Goal: Information Seeking & Learning: Check status

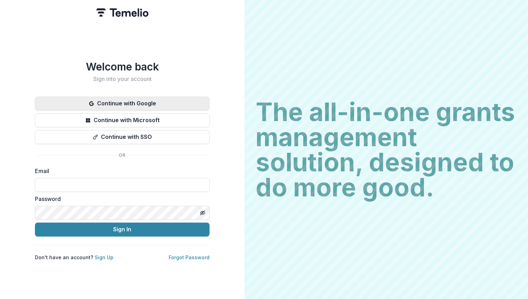
click at [114, 97] on button "Continue with Google" at bounding box center [122, 104] width 175 height 14
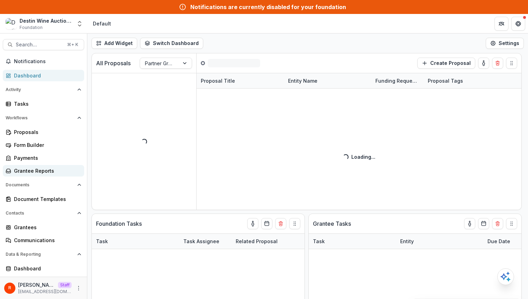
click at [52, 176] on link "Grantee Reports" at bounding box center [43, 171] width 81 height 12
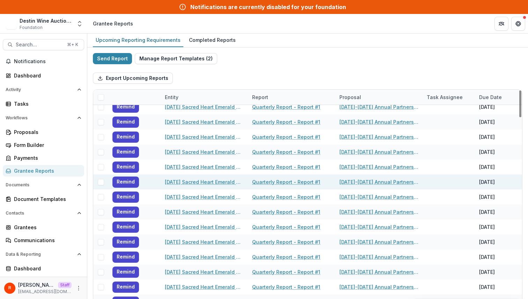
scroll to position [1268, 0]
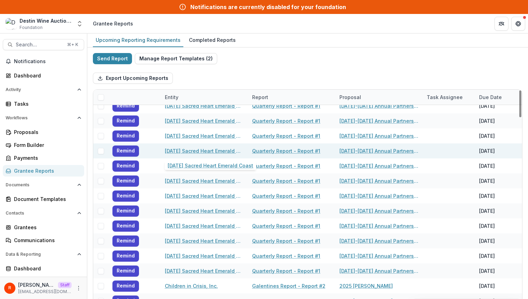
click at [216, 149] on link "Ascension Sacred Heart Emerald Coast" at bounding box center [204, 150] width 79 height 7
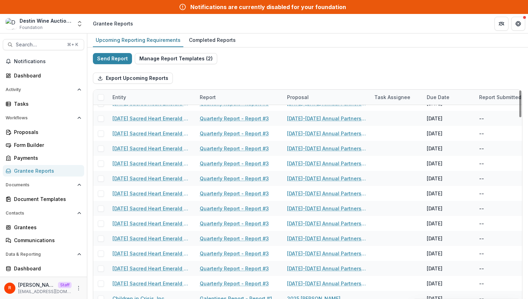
scroll to position [759, 0]
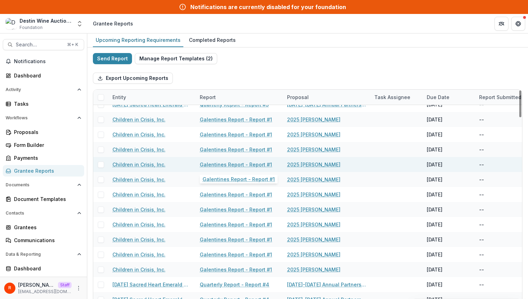
click at [230, 163] on link "Galentines Report - Report #1" at bounding box center [236, 164] width 72 height 7
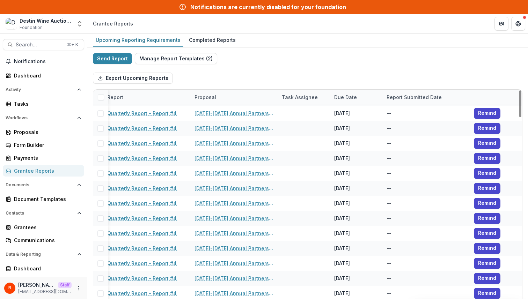
scroll to position [53, 0]
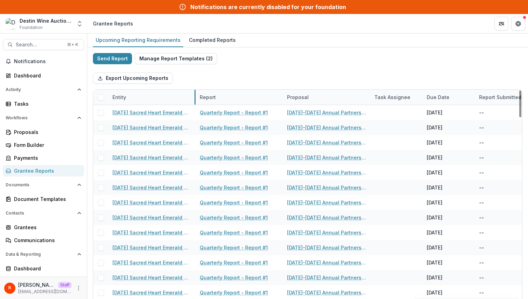
drag, startPoint x: 194, startPoint y: 97, endPoint x: 258, endPoint y: 96, distance: 63.9
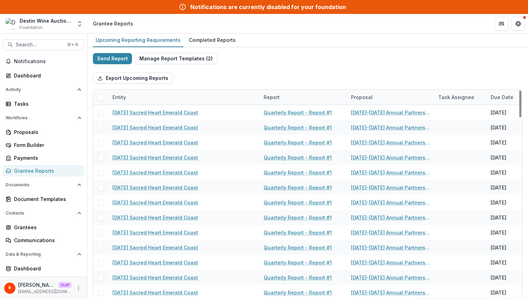
click at [209, 97] on div "Entity" at bounding box center [183, 97] width 151 height 15
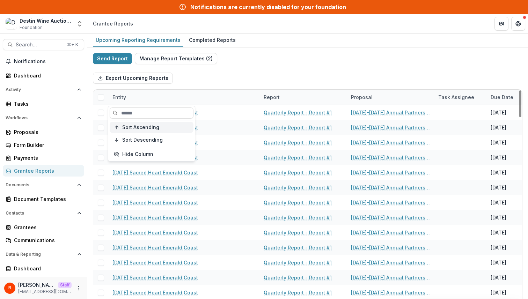
click at [161, 128] on div "Sort Ascending" at bounding box center [155, 128] width 67 height 6
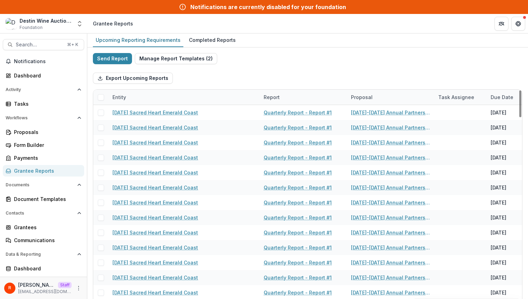
click at [250, 68] on div "Export Upcoming Reports" at bounding box center [307, 78] width 429 height 22
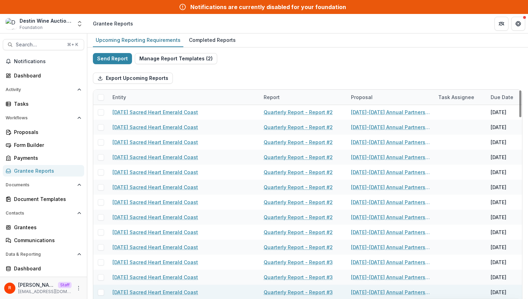
scroll to position [1867, 0]
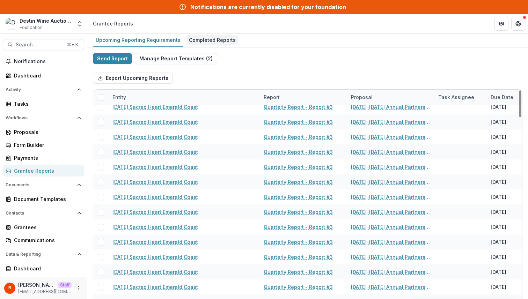
click at [208, 39] on div "Completed Reports" at bounding box center [212, 40] width 52 height 10
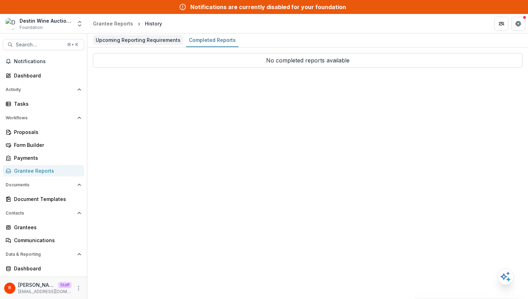
click at [120, 44] on div "Upcoming Reporting Requirements" at bounding box center [138, 40] width 90 height 10
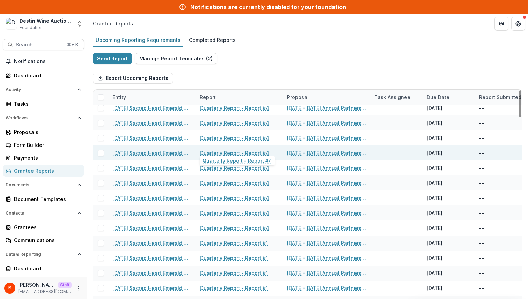
scroll to position [1066, 0]
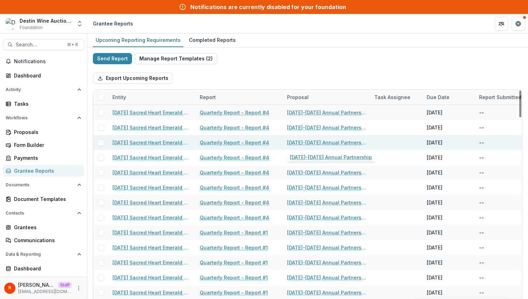
click at [297, 143] on link "2024-2025 Annual Partnership" at bounding box center [326, 142] width 79 height 7
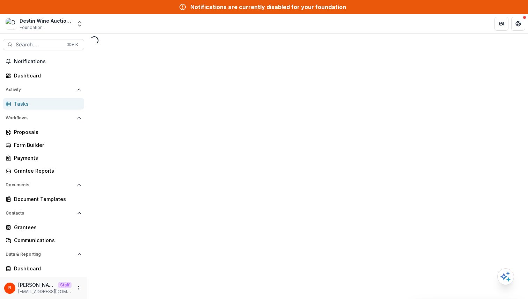
select select "********"
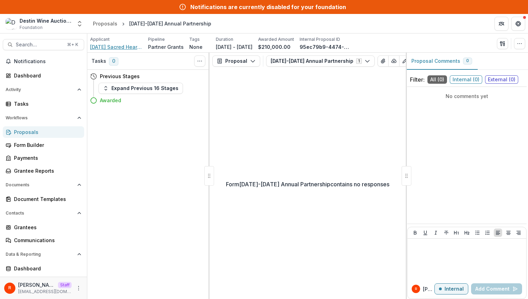
click at [103, 46] on span "[DATE] Sacred Heart Emerald Coast" at bounding box center [116, 46] width 52 height 7
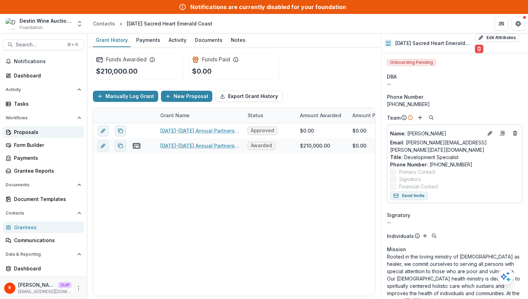
click at [36, 132] on div "Proposals" at bounding box center [46, 131] width 65 height 7
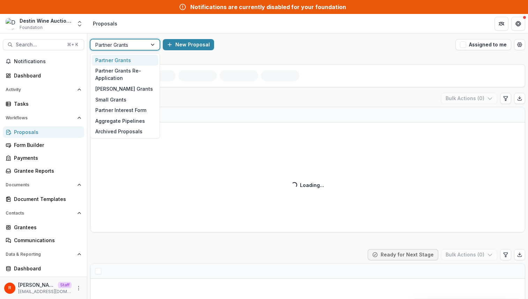
click at [137, 47] on div at bounding box center [118, 45] width 47 height 9
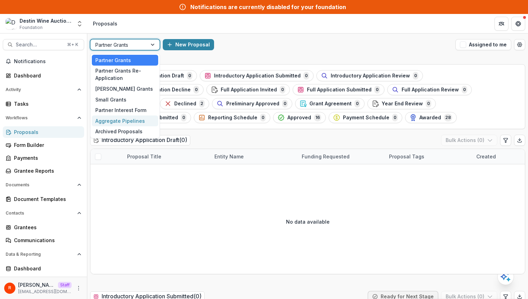
click at [131, 122] on div "Aggregate Pipelines" at bounding box center [125, 121] width 66 height 11
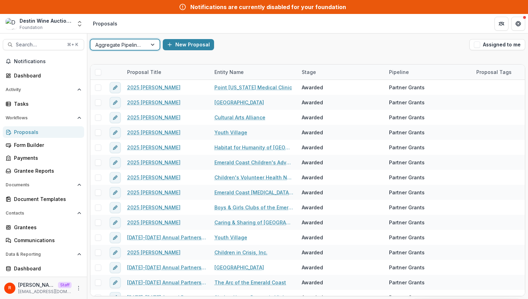
click at [288, 52] on div "option Aggregate Pipelines, selected. Aggregate Pipelines New Proposal Assigned…" at bounding box center [307, 45] width 441 height 22
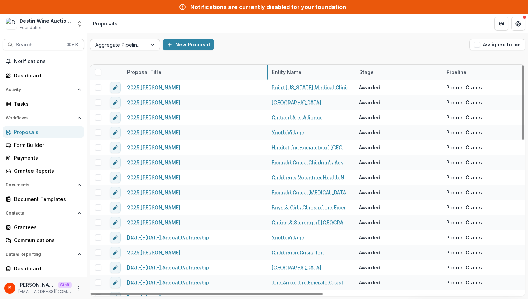
drag, startPoint x: 209, startPoint y: 72, endPoint x: 267, endPoint y: 72, distance: 57.6
click at [35, 130] on div "Proposals" at bounding box center [46, 131] width 65 height 7
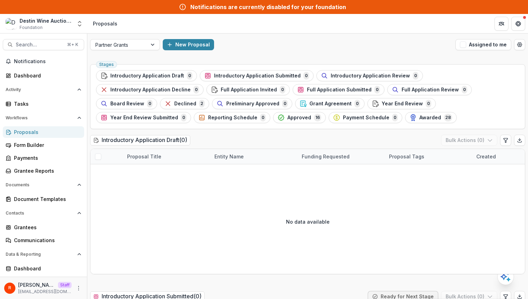
click at [97, 71] on ul "Stages Introductory Application Draft 0 Introductory Application Submitted 0 In…" at bounding box center [307, 96] width 423 height 53
click at [136, 43] on div at bounding box center [118, 45] width 47 height 9
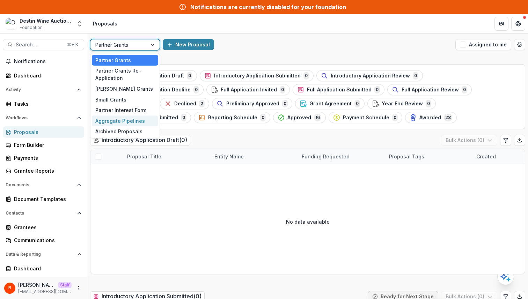
click at [122, 123] on div "Aggregate Pipelines" at bounding box center [125, 121] width 66 height 11
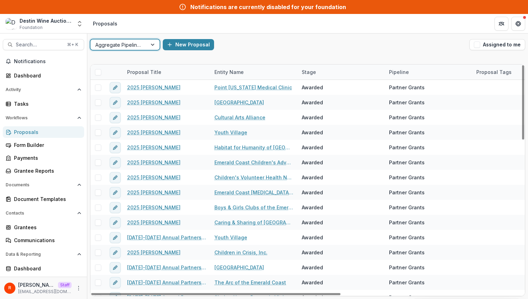
click at [98, 71] on span at bounding box center [98, 72] width 6 height 6
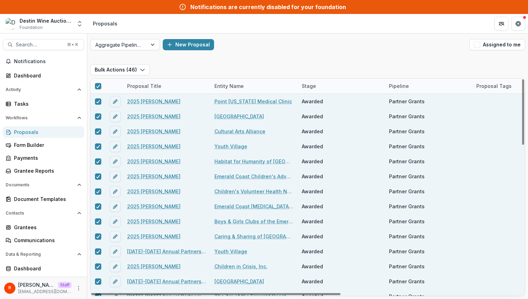
click at [285, 51] on div "Aggregate Pipelines New Proposal Assigned to me" at bounding box center [307, 45] width 441 height 22
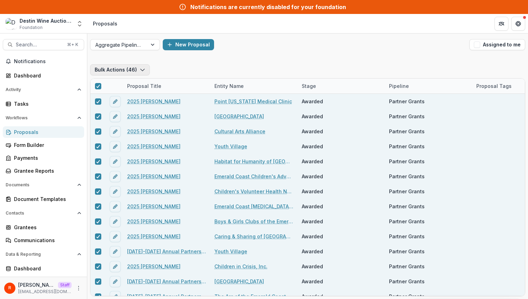
click at [120, 71] on button "Bulk Actions ( 46 )" at bounding box center [120, 69] width 60 height 11
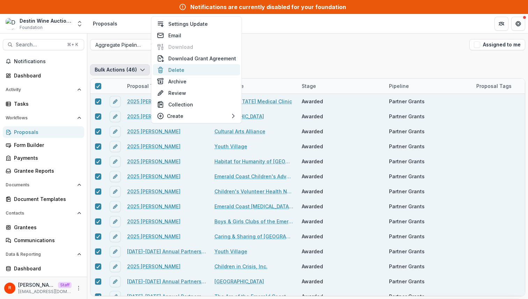
click at [197, 69] on button "Delete" at bounding box center [196, 70] width 87 height 12
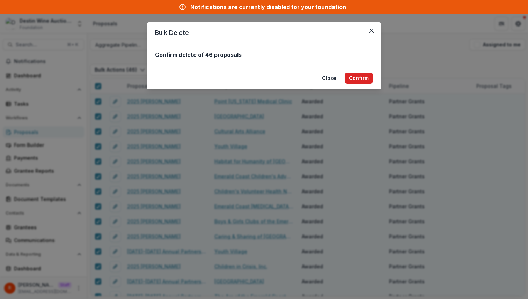
click at [363, 79] on button "Confirm" at bounding box center [359, 78] width 28 height 11
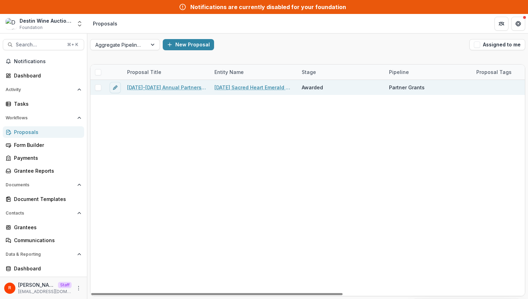
click at [98, 88] on span at bounding box center [98, 87] width 6 height 6
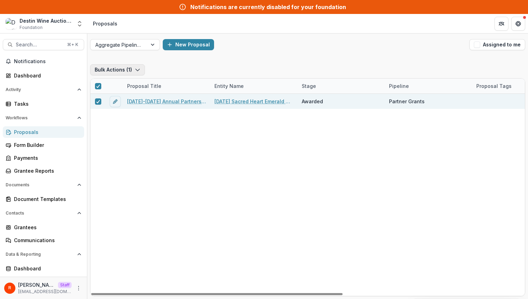
click at [127, 69] on button "Bulk Actions ( 1 )" at bounding box center [117, 69] width 55 height 11
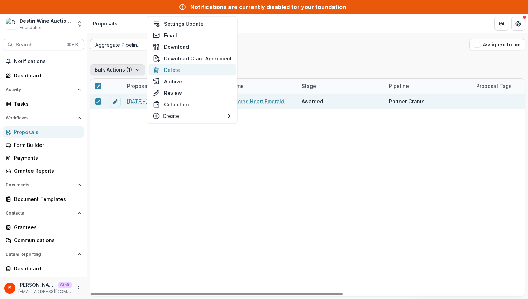
click at [179, 67] on button "Delete" at bounding box center [192, 70] width 87 height 12
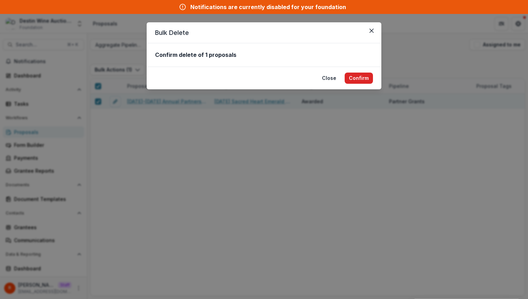
click at [350, 74] on button "Confirm" at bounding box center [359, 78] width 28 height 11
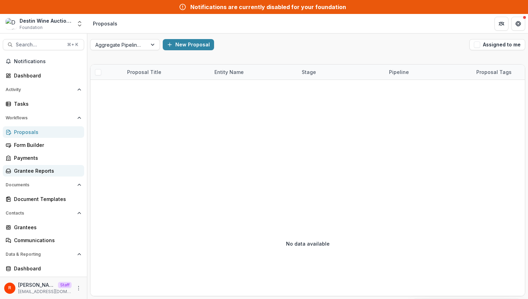
click at [42, 169] on div "Grantee Reports" at bounding box center [46, 170] width 65 height 7
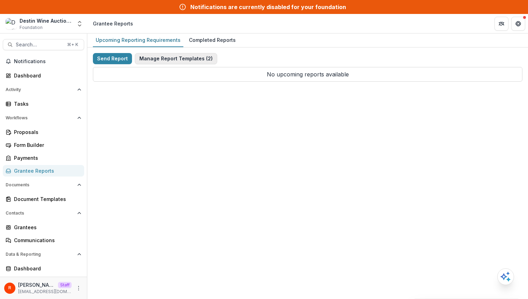
click at [191, 55] on button "Manage Report Templates ( 2 )" at bounding box center [176, 58] width 82 height 11
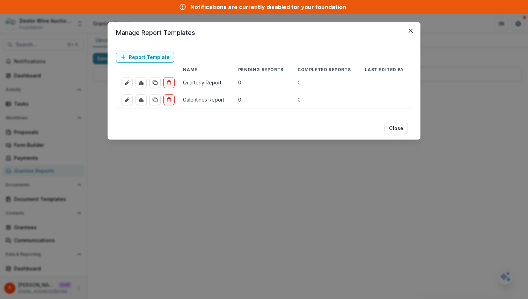
click at [193, 98] on td "Galentines Report" at bounding box center [204, 99] width 55 height 17
copy td "Galentines Report"
click at [238, 177] on div "Manage Report Templates Report Template Name Pending Reports Completed Reports …" at bounding box center [264, 149] width 528 height 299
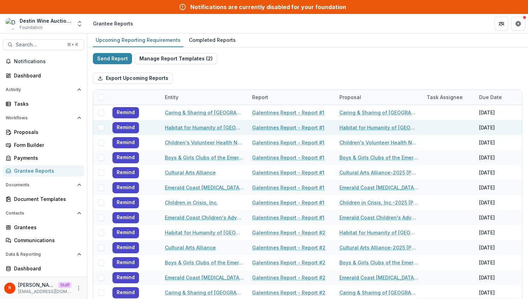
scroll to position [52, 0]
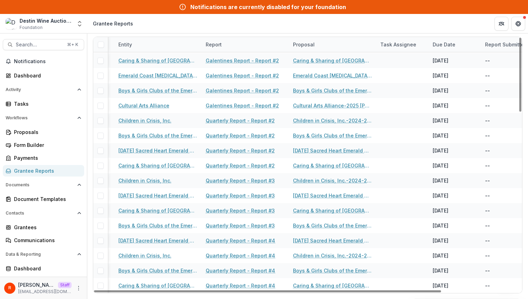
scroll to position [615, 0]
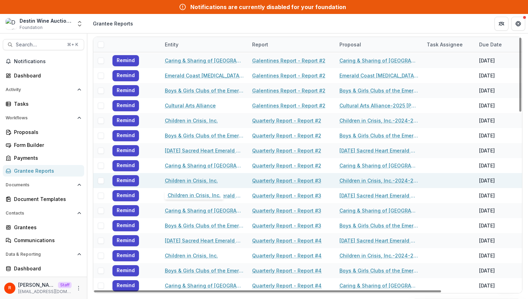
click at [201, 180] on link "Children in Crisis, Inc." at bounding box center [191, 180] width 53 height 7
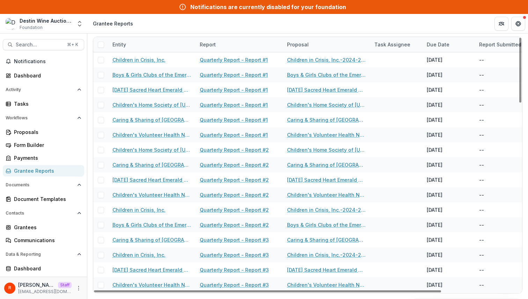
click at [151, 43] on div "Entity" at bounding box center [151, 44] width 87 height 15
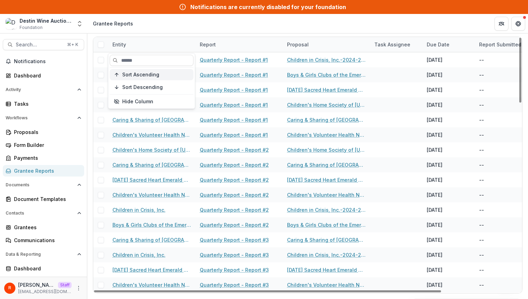
click at [138, 75] on span "Sort Ascending" at bounding box center [140, 75] width 37 height 6
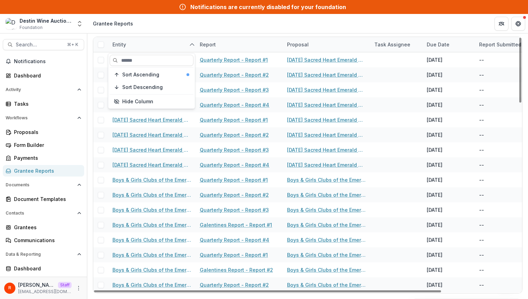
click at [171, 29] on header "Grantee Reports" at bounding box center [307, 23] width 441 height 19
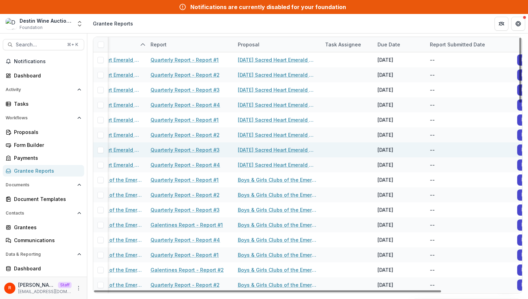
scroll to position [0, 54]
